Goal: Transaction & Acquisition: Book appointment/travel/reservation

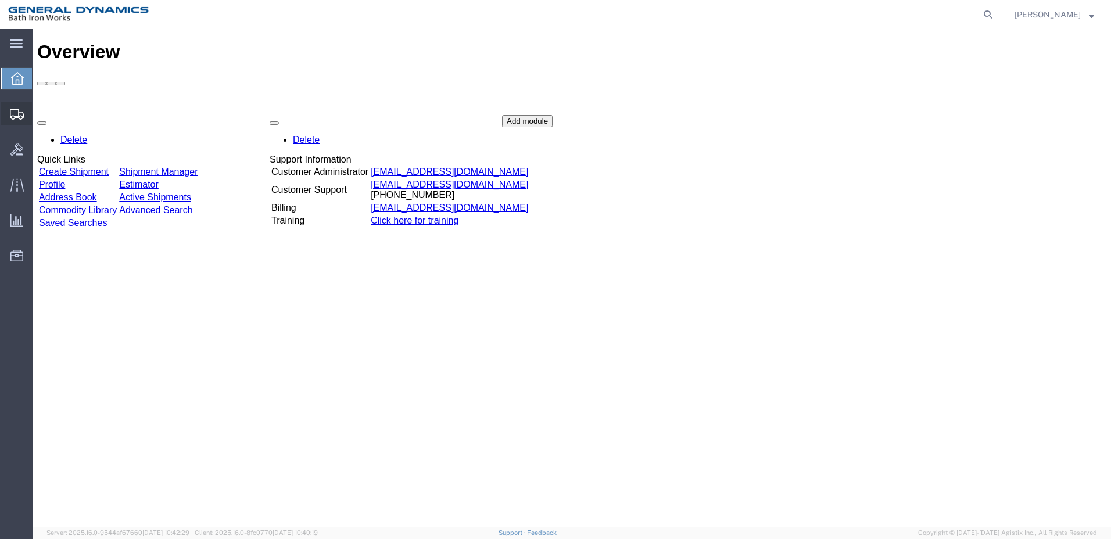
click at [0, 0] on span "Create Shipment" at bounding box center [0, 0] width 0 height 0
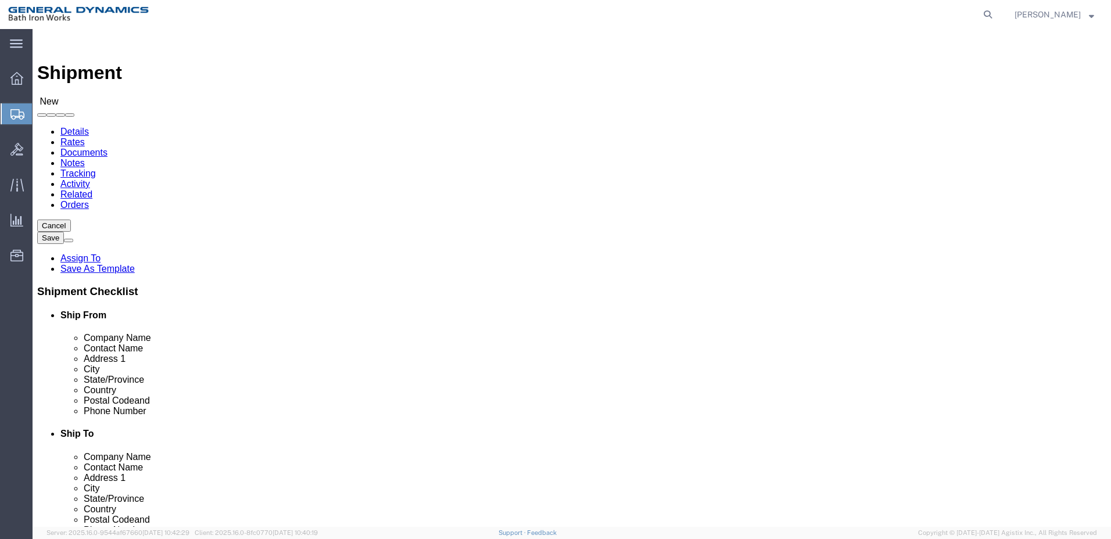
select select
click input "text"
type input "ADVANCED MARINE PRESERVATION"
click input "text"
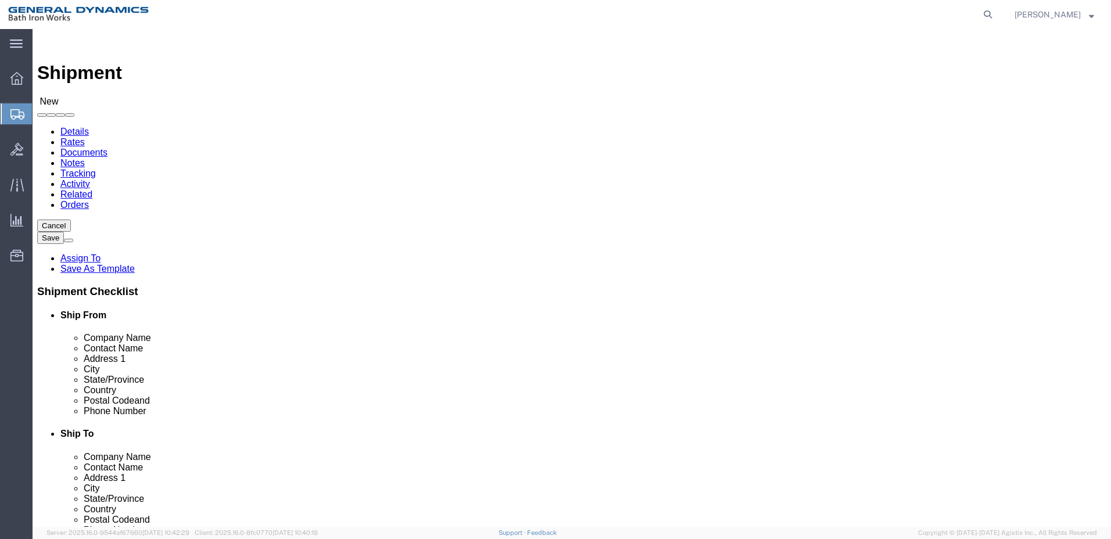
type input "[PERSON_NAME]"
type input "[STREET_ADDRESS][PERSON_NAME]"
type input "[GEOGRAPHIC_DATA]"
type input "F"
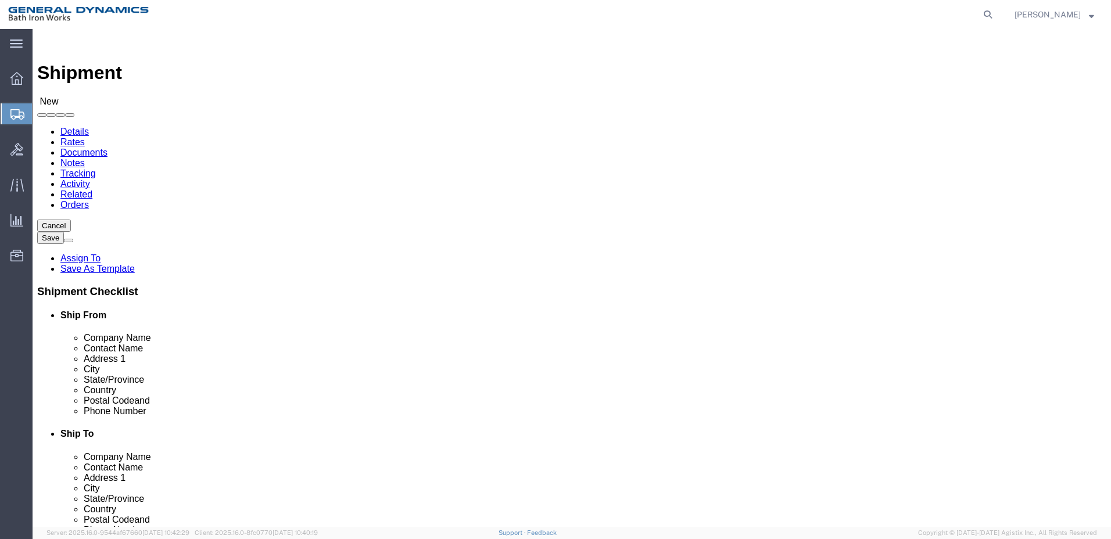
type input "FL"
click input "text"
type input "32202"
click input "text"
click input "9044510887"
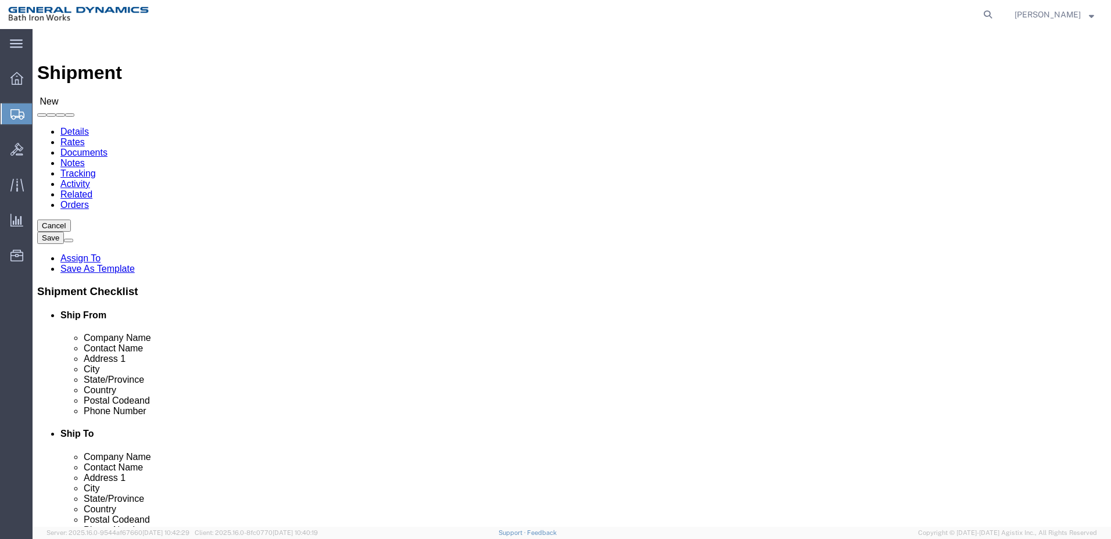
click input "904*4510887"
click input "904*451-0887"
type input "[PHONE_NUMBER]"
click input "text"
type input "BATH IRON WORKS CORP"
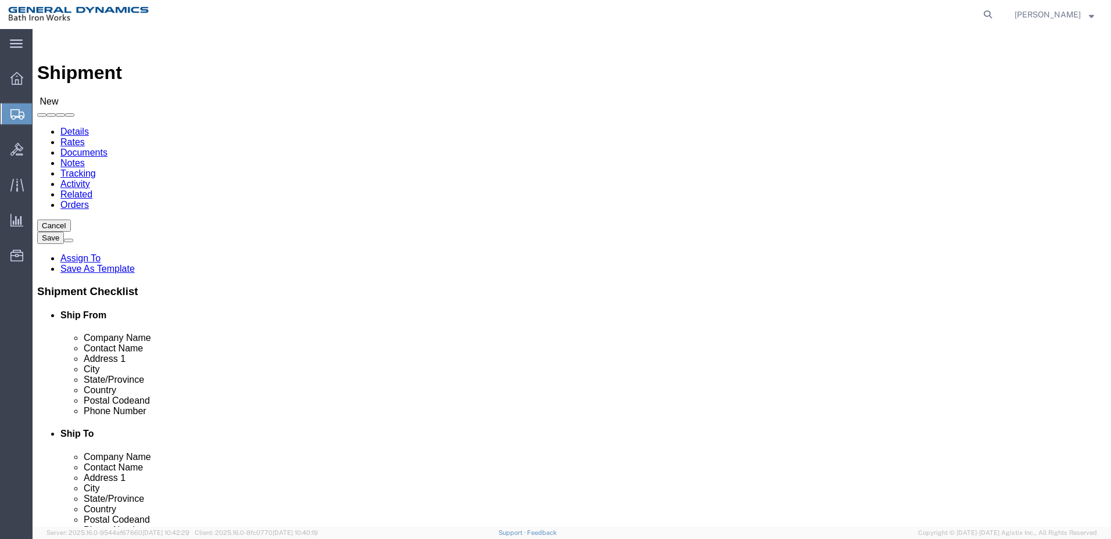
click input "text"
type input "[PERSON_NAME]"
type input "[STREET_ADDRESS]"
type input "[GEOGRAPHIC_DATA]"
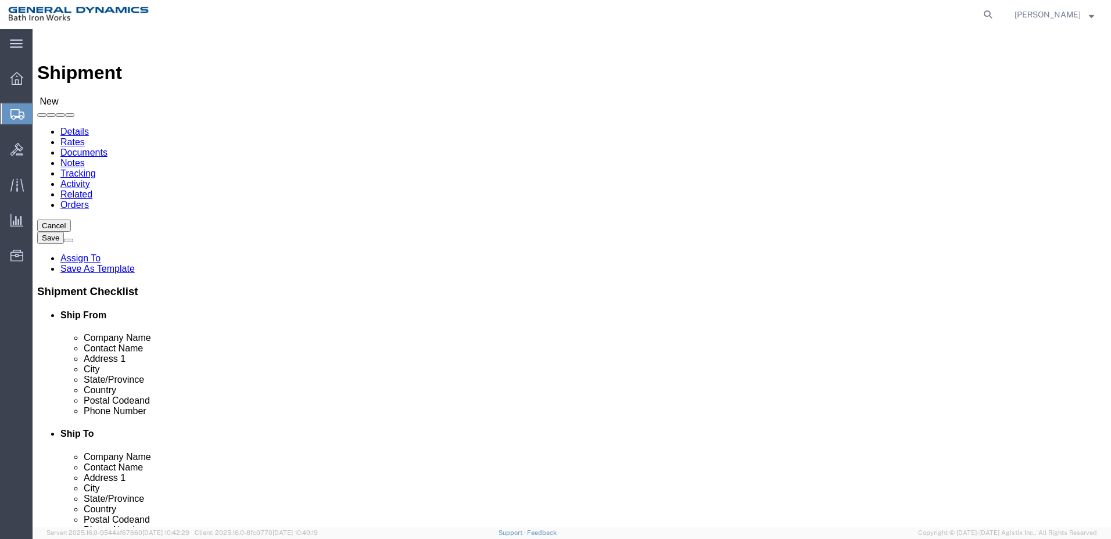
click input "Postal Code"
type input "04103"
click input "text"
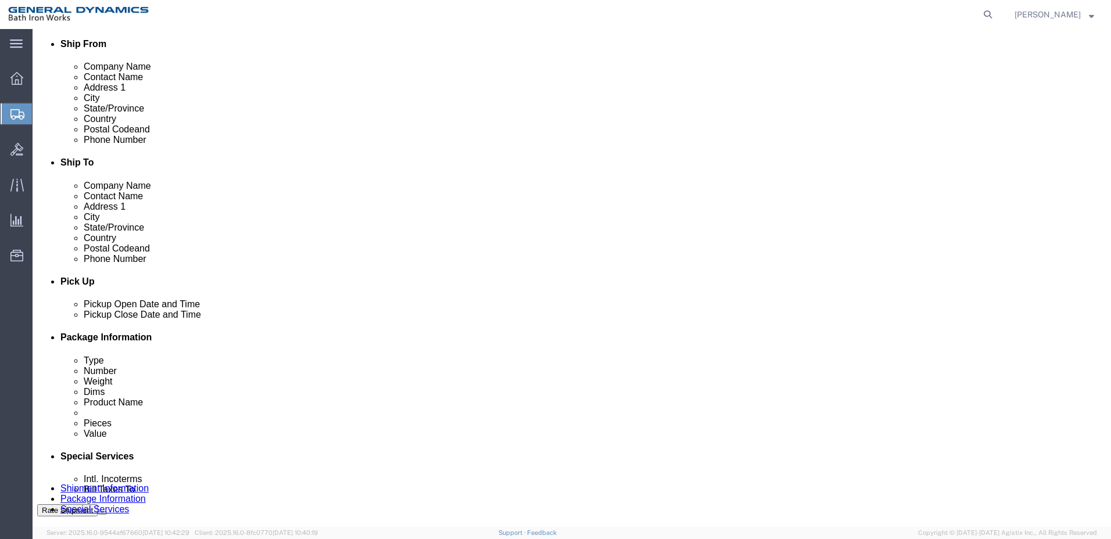
scroll to position [291, 0]
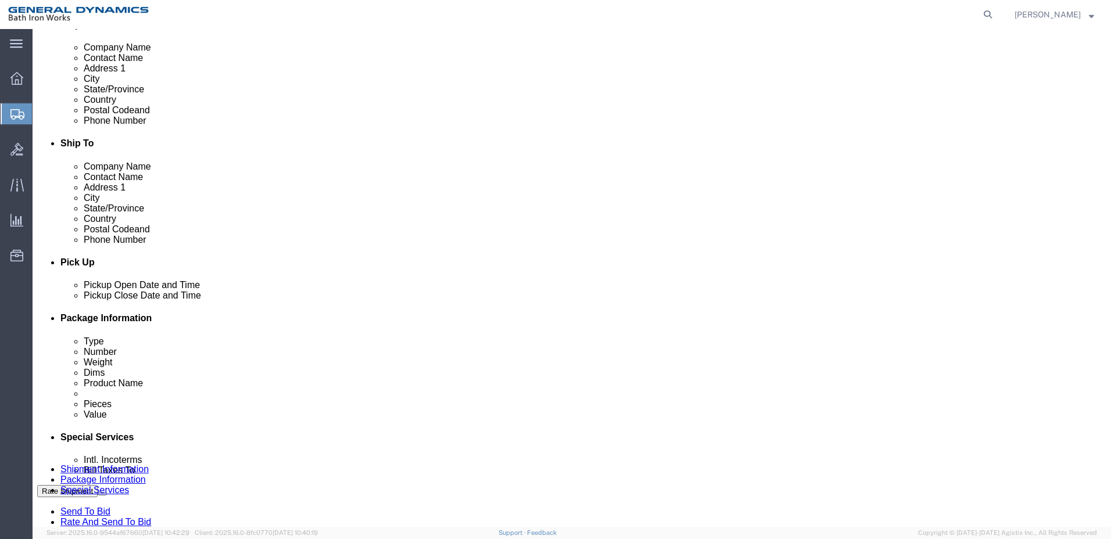
type input "[PHONE_NUMBER]"
click label "Pickup Open Date and Time"
click div "[DATE] 10:00 AM"
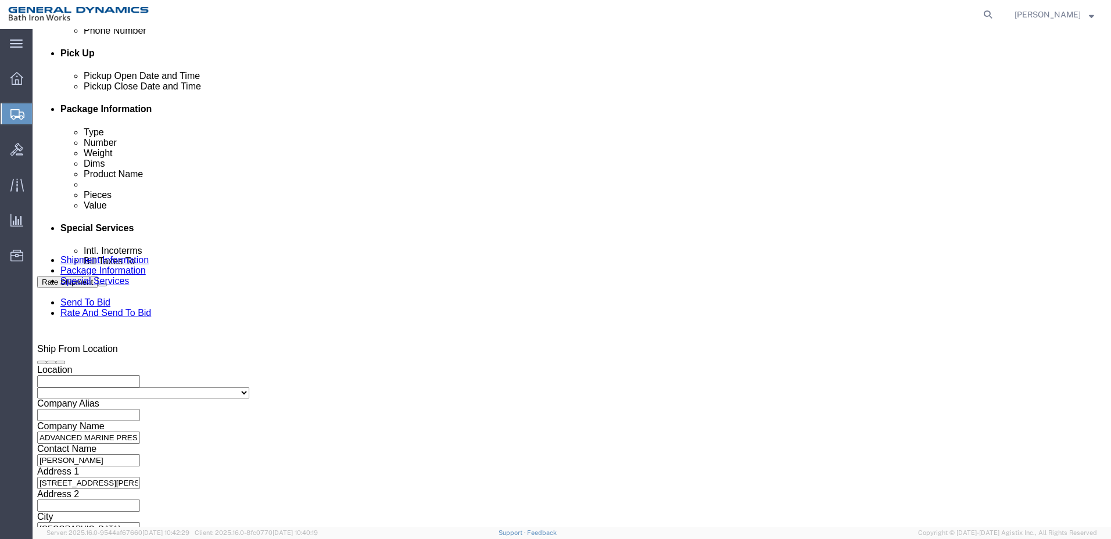
click input "2:00 AM"
type input "2:00 PM"
click button "Apply"
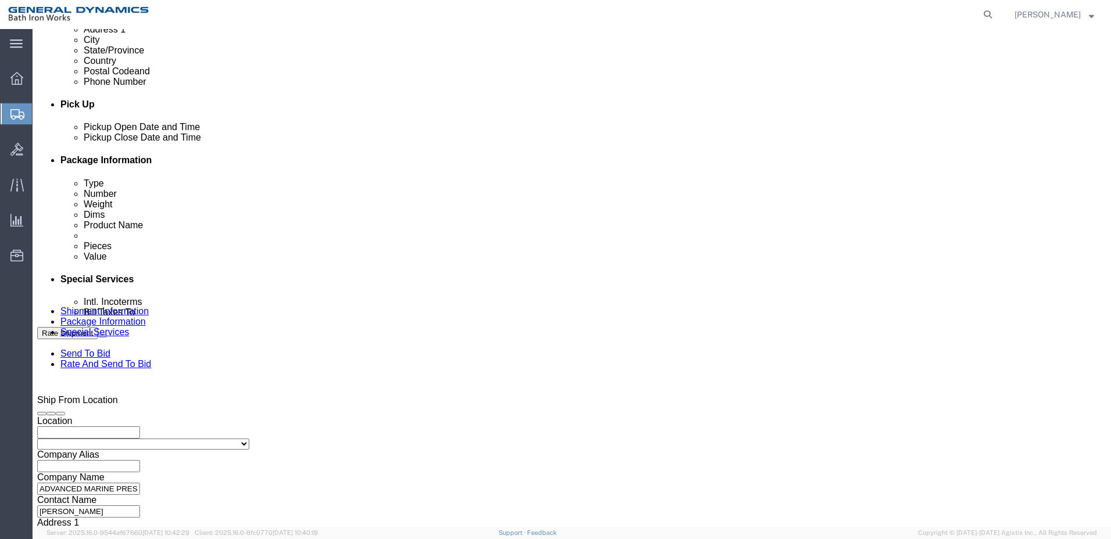
scroll to position [325, 0]
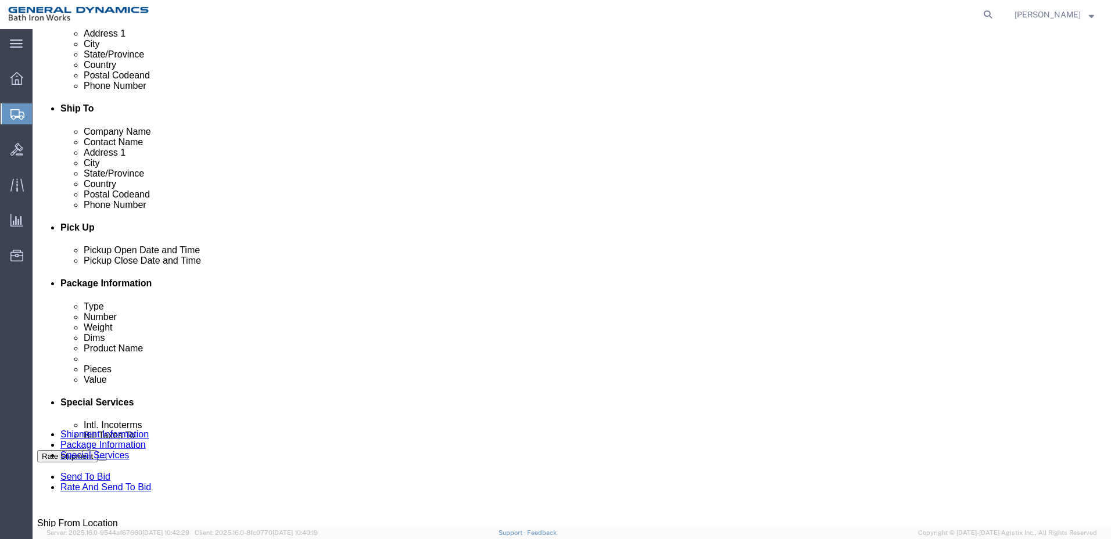
click select "Select Account Type Activity ID Airline Appointment Number ASN Batch Request # …"
click input "text"
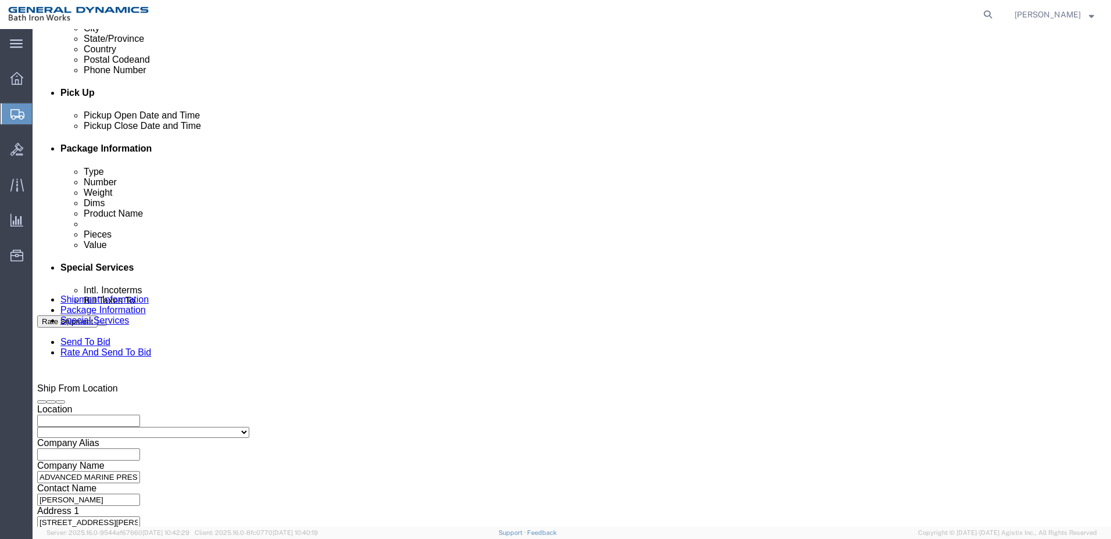
scroll to position [500, 0]
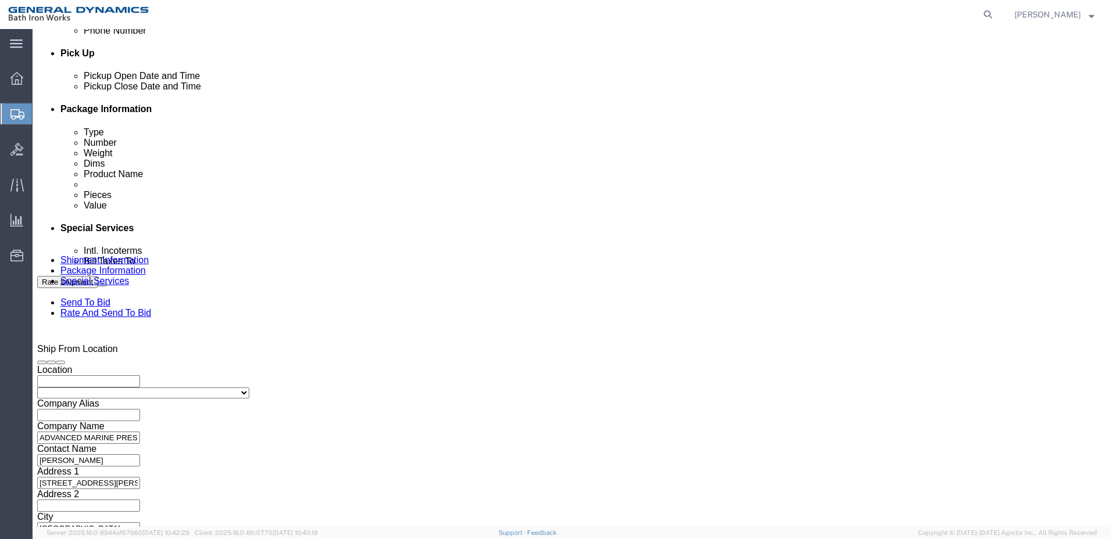
type input "63546"
click select "Select Air Less than Truckload Multi-Leg Ocean Freight Rail Small Parcel Truckl…"
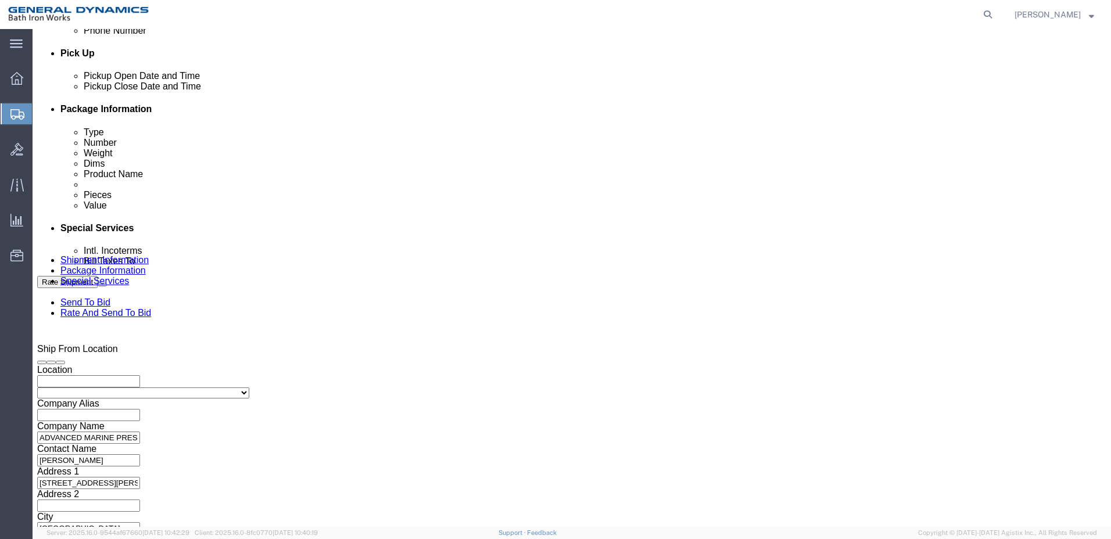
click button "Continue"
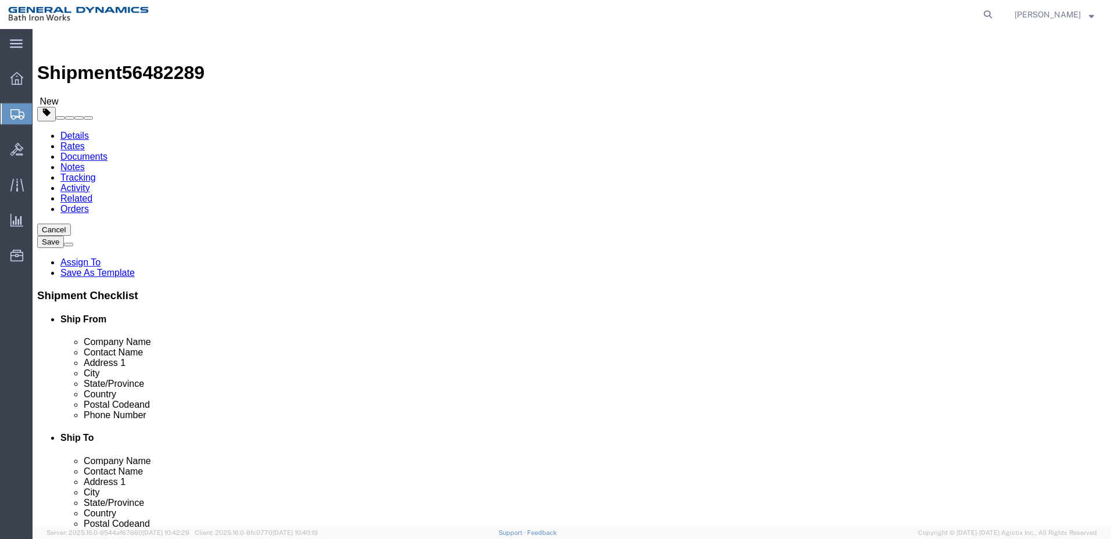
click select "Select Bale(s) Basket(s) Bolt(s) Bottle(s) Buckets Bulk Bundle(s) Can(s) Cardbo…"
select select "CRAT"
click select "Select Bale(s) Basket(s) Bolt(s) Bottle(s) Buckets Bulk Bundle(s) Can(s) Cardbo…"
click input "0.00"
type input "0"
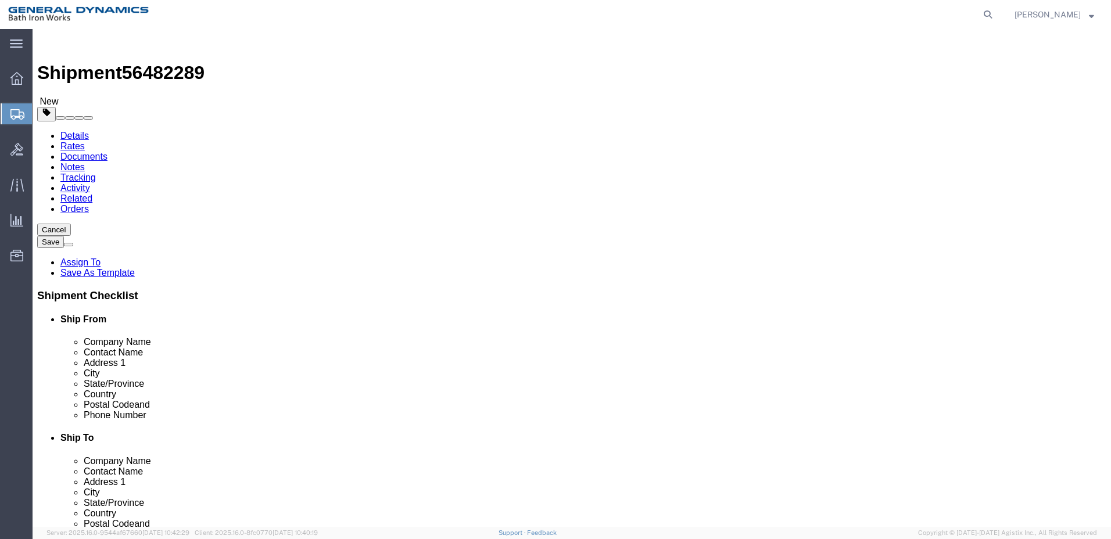
type input "700"
click input "text"
type input "81"
click input "text"
type input "79"
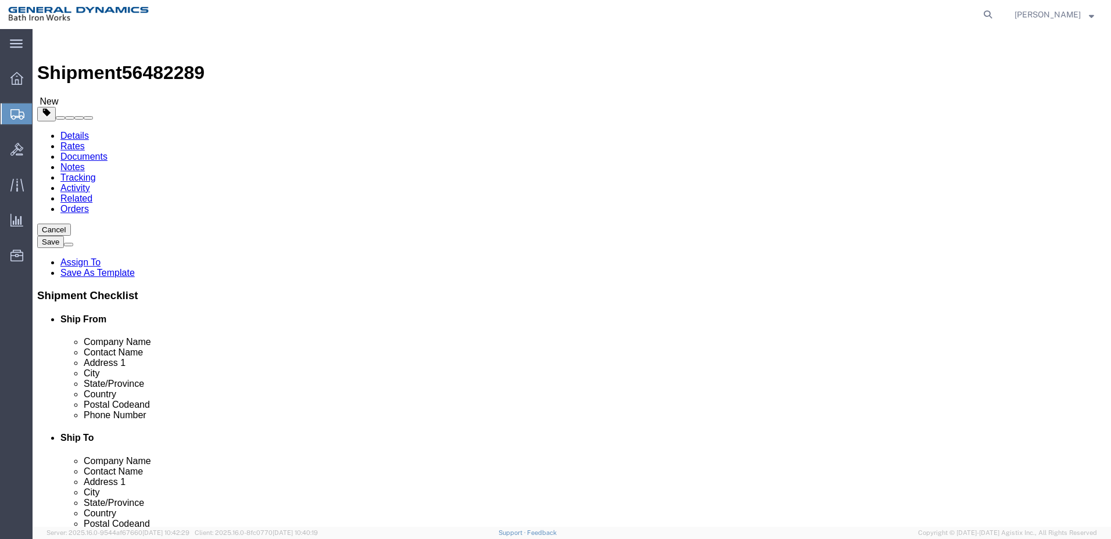
click input "text"
type input "84"
click link "Add Content"
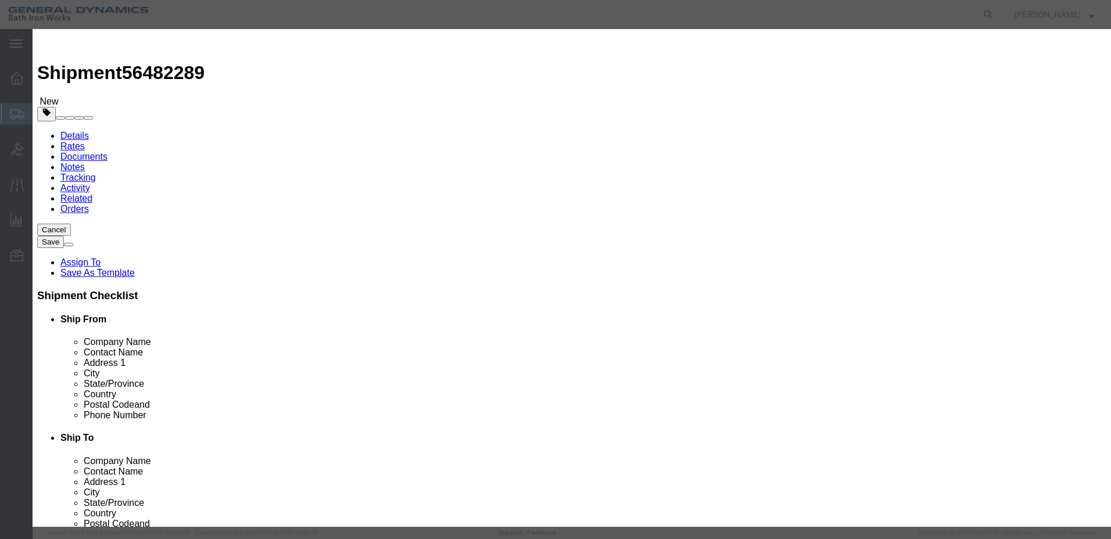
click input "text"
type input "RADOME"
click input "0"
type input "1"
click div
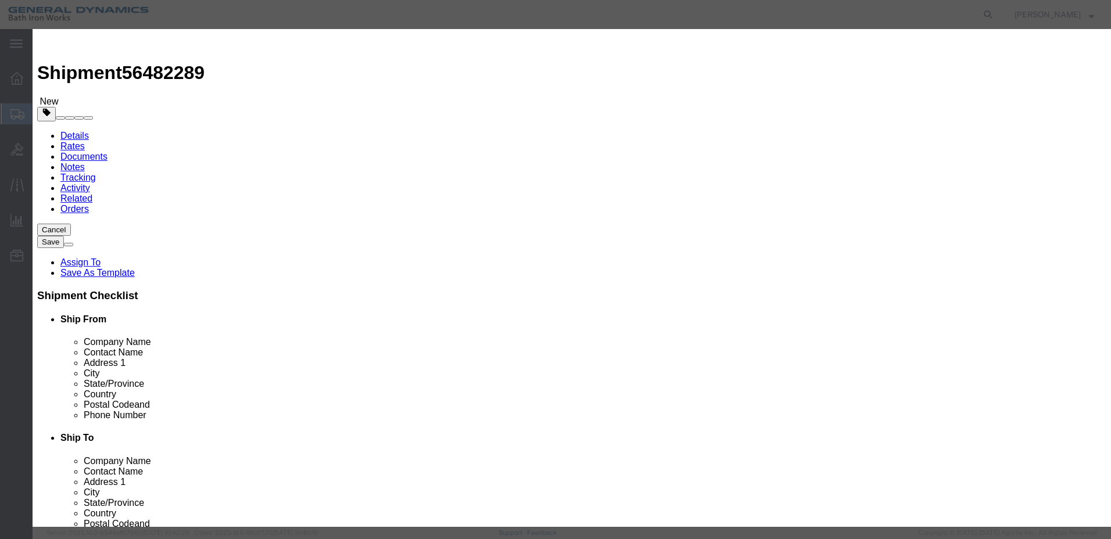
click input "text"
type input "1"
click textarea
click select "Select 50 55 60 65 70 85 92.5 100 125 175 250 300 400"
select select "55"
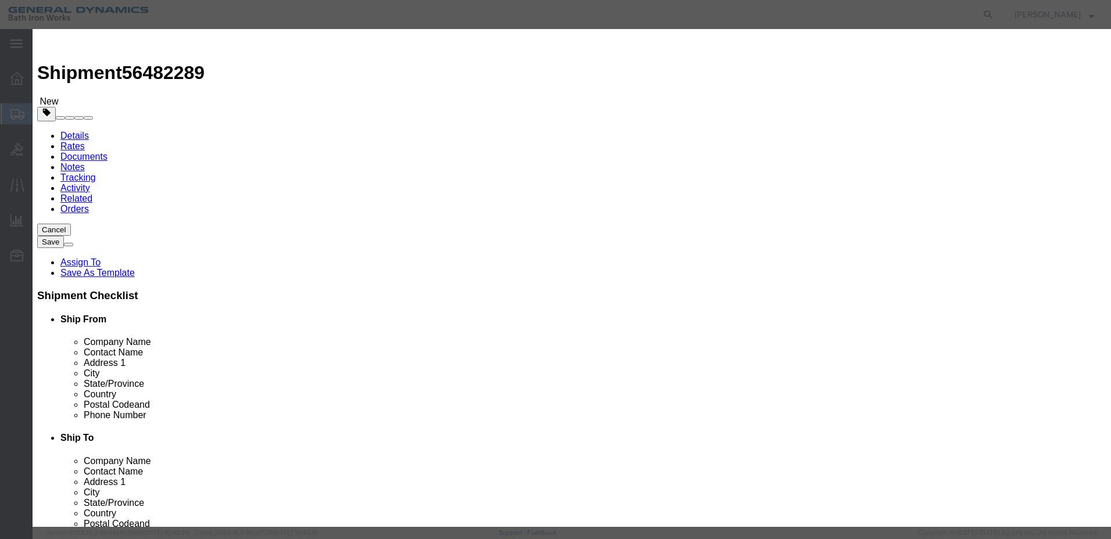
click select "Select 50 55 60 65 70 85 92.5 100 125 175 250 300 400"
click button "Save & Close"
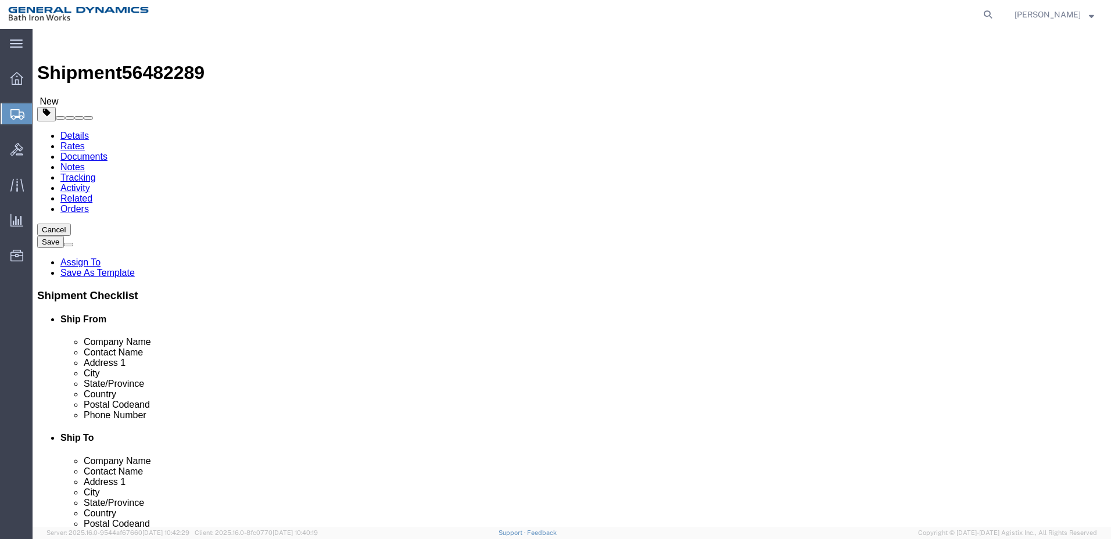
click button "Continue"
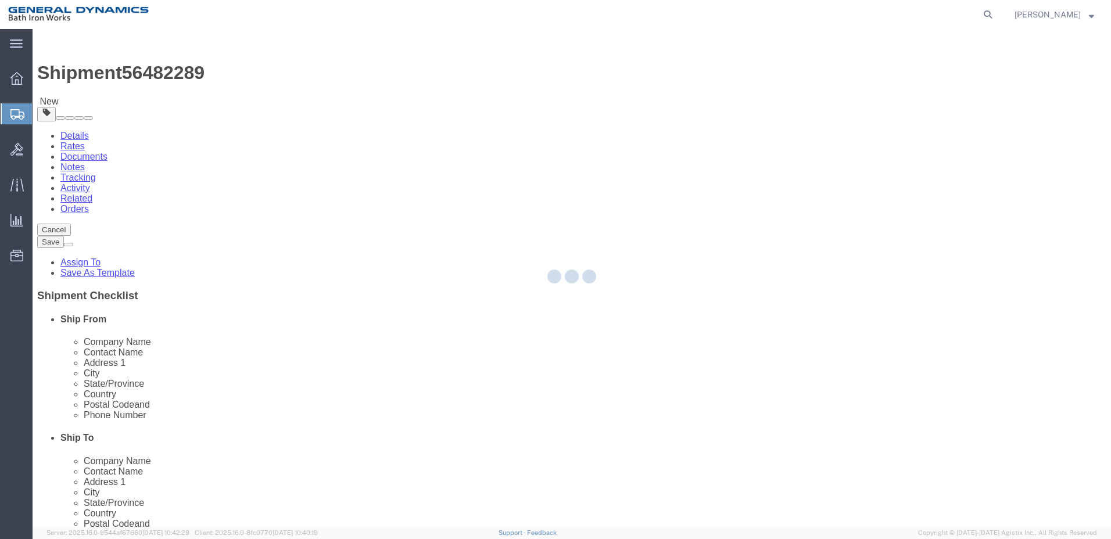
select select
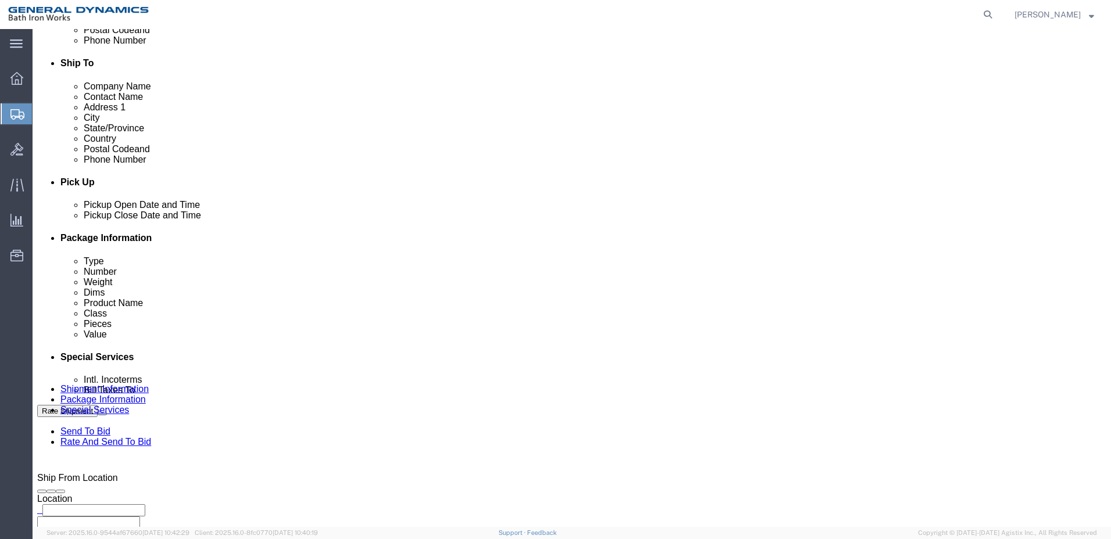
scroll to position [349, 0]
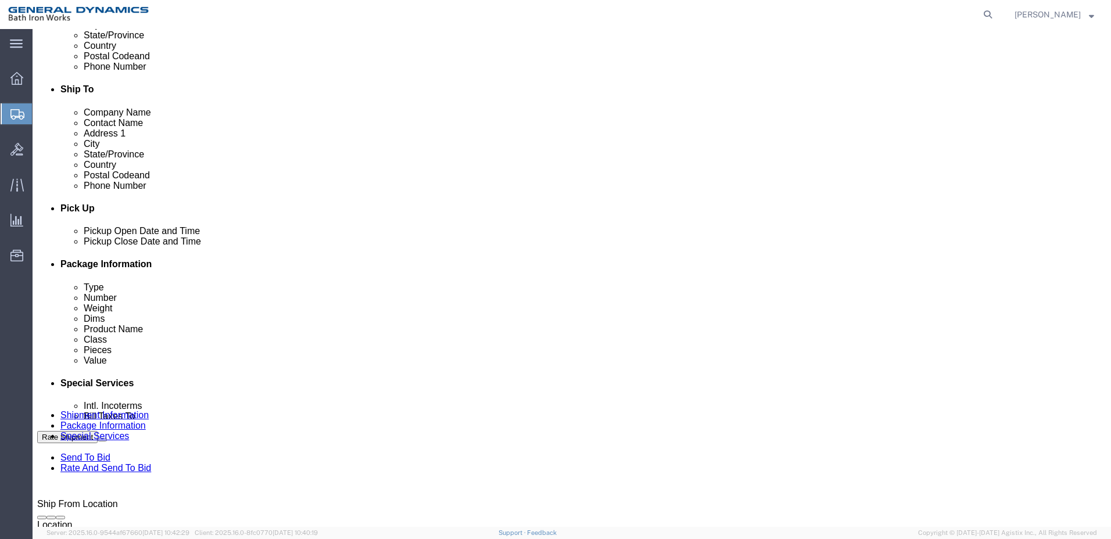
click select "Select Recipient Account Sender/Shipper Third Party Account"
select select "SHIP"
click select "Select Recipient Account Sender/Shipper Third Party Account"
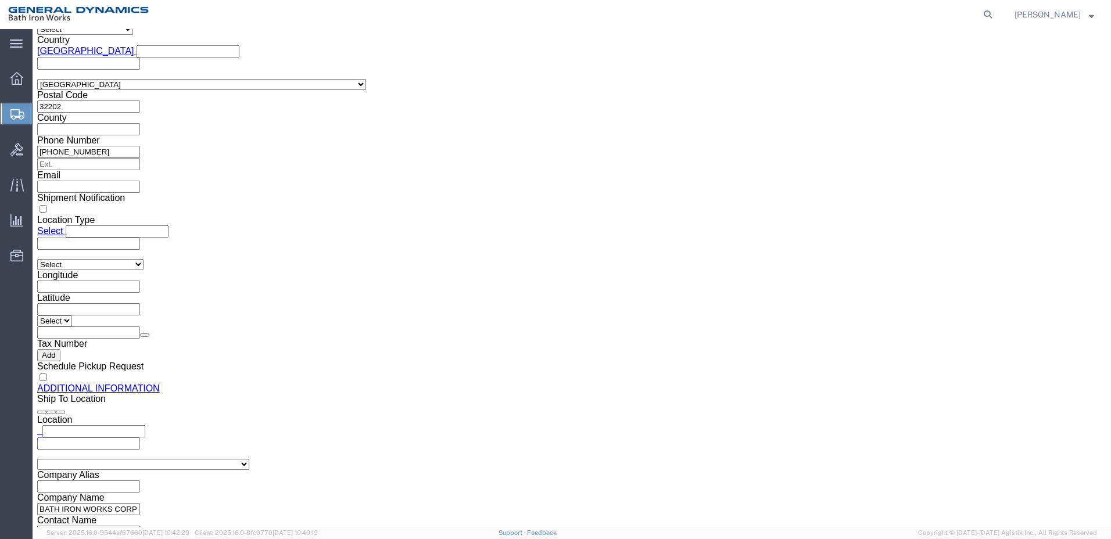
scroll to position [1081, 0]
click button "Rate Shipment"
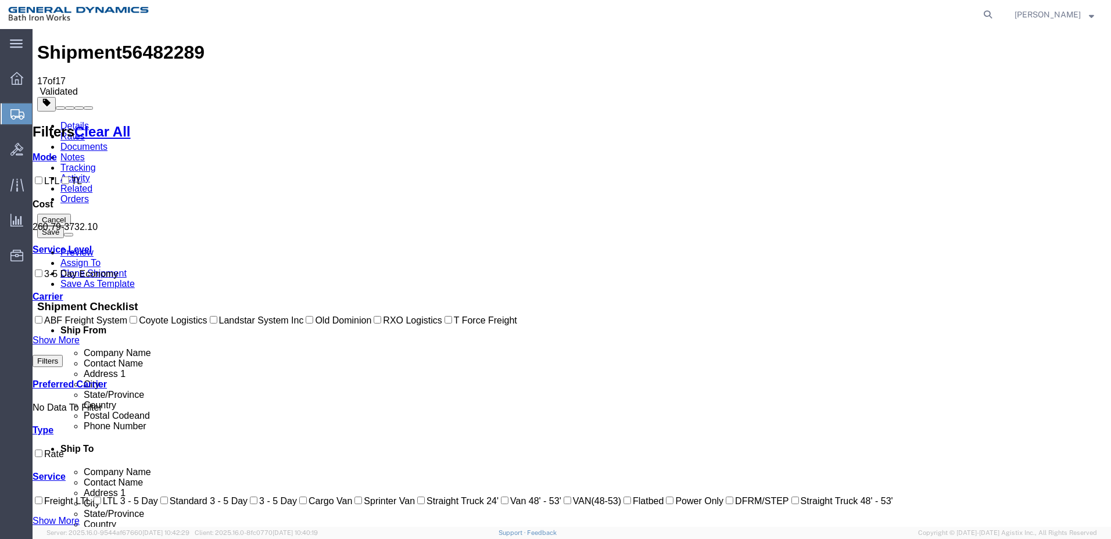
scroll to position [0, 0]
